Goal: Information Seeking & Learning: Learn about a topic

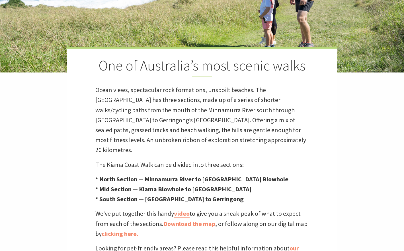
scroll to position [155, 0]
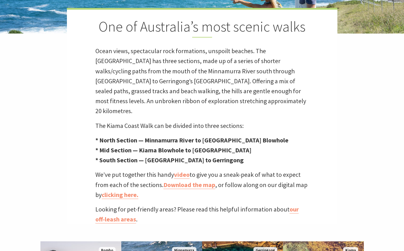
click at [135, 136] on strong "* North Section — Minnamurra River to [GEOGRAPHIC_DATA] Blowhole" at bounding box center [191, 140] width 193 height 8
click at [142, 146] on p "* North Section — Minnamurra River to Kiama Blowhole * Mid Section — Kiama Blow…" at bounding box center [201, 150] width 213 height 30
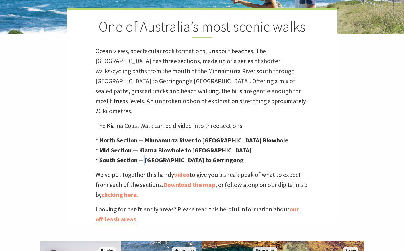
click at [142, 146] on p "* North Section — Minnamurra River to Kiama Blowhole * Mid Section — Kiama Blow…" at bounding box center [201, 150] width 213 height 30
click at [147, 146] on strong "* Mid Section — Kiama Blowhole to [GEOGRAPHIC_DATA]" at bounding box center [173, 150] width 156 height 8
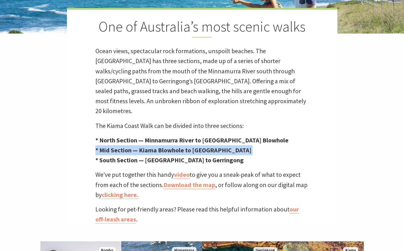
click at [147, 146] on strong "* Mid Section — Kiama Blowhole to [GEOGRAPHIC_DATA]" at bounding box center [173, 150] width 156 height 8
click at [157, 146] on strong "* Mid Section — Kiama Blowhole to [GEOGRAPHIC_DATA]" at bounding box center [173, 150] width 156 height 8
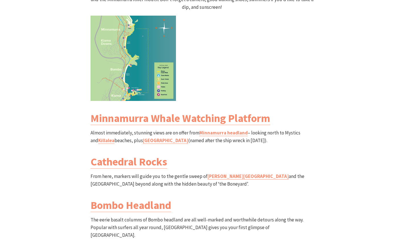
scroll to position [631, 0]
click at [197, 129] on div "North Section Minnamurra River to [GEOGRAPHIC_DATA] Grade: Medium Distance: 8.5…" at bounding box center [201, 116] width 227 height 397
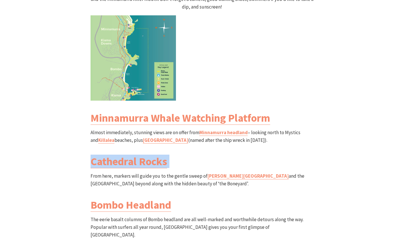
click at [197, 129] on div "North Section Minnamurra River to [GEOGRAPHIC_DATA] Grade: Medium Distance: 8.5…" at bounding box center [201, 116] width 227 height 397
click at [216, 173] on link "[PERSON_NAME][GEOGRAPHIC_DATA]" at bounding box center [247, 176] width 81 height 7
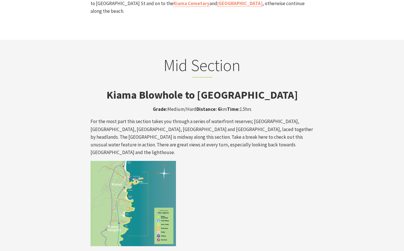
scroll to position [905, 0]
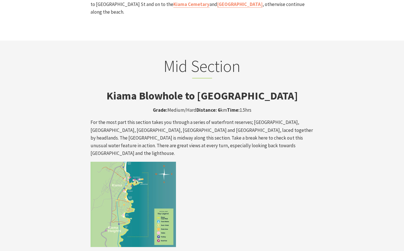
click at [207, 119] on p "For the most part this section takes you through a series of waterfront reserve…" at bounding box center [201, 138] width 223 height 39
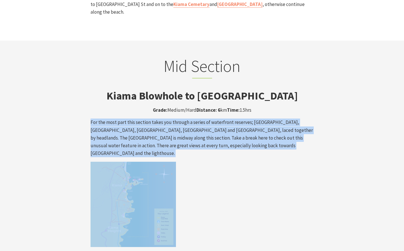
click at [207, 119] on p "For the most part this section takes you through a series of waterfront reserve…" at bounding box center [201, 138] width 223 height 39
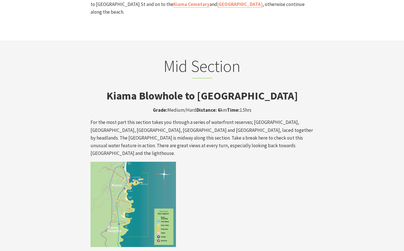
click at [204, 119] on p "For the most part this section takes you through a series of waterfront reserve…" at bounding box center [201, 138] width 223 height 39
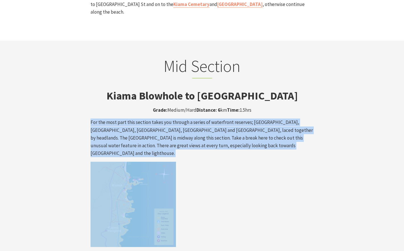
click at [204, 119] on p "For the most part this section takes you through a series of waterfront reserve…" at bounding box center [201, 138] width 223 height 39
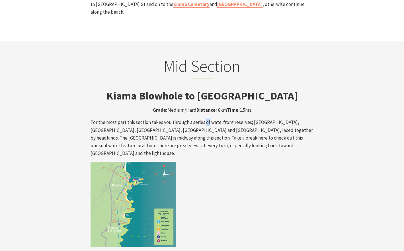
click at [204, 119] on p "For the most part this section takes you through a series of waterfront reserve…" at bounding box center [201, 138] width 223 height 39
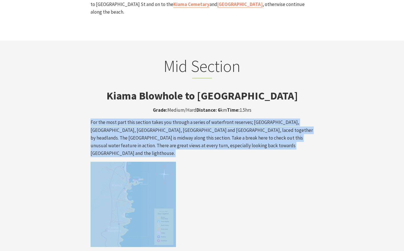
click at [204, 119] on p "For the most part this section takes you through a series of waterfront reserve…" at bounding box center [201, 138] width 223 height 39
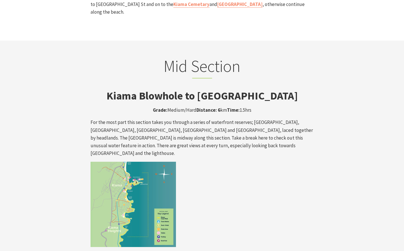
click at [204, 119] on p "For the most part this section takes you through a series of waterfront reserve…" at bounding box center [201, 138] width 223 height 39
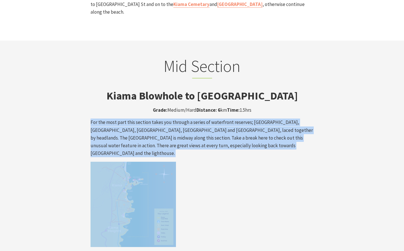
click at [204, 119] on p "For the most part this section takes you through a series of waterfront reserve…" at bounding box center [201, 138] width 223 height 39
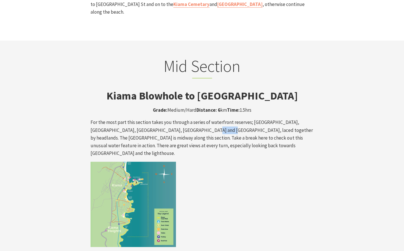
click at [204, 119] on p "For the most part this section takes you through a series of waterfront reserve…" at bounding box center [201, 138] width 223 height 39
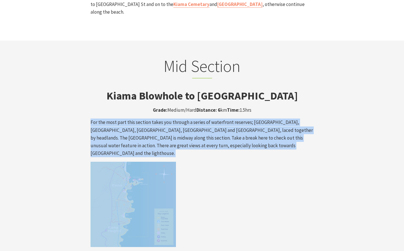
click at [204, 119] on p "For the most part this section takes you through a series of waterfront reserve…" at bounding box center [201, 138] width 223 height 39
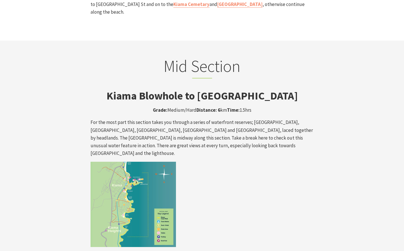
click at [195, 119] on p "For the most part this section takes you through a series of waterfront reserve…" at bounding box center [201, 138] width 223 height 39
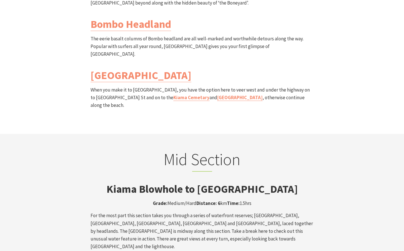
scroll to position [698, 0]
